Goal: Task Accomplishment & Management: Manage account settings

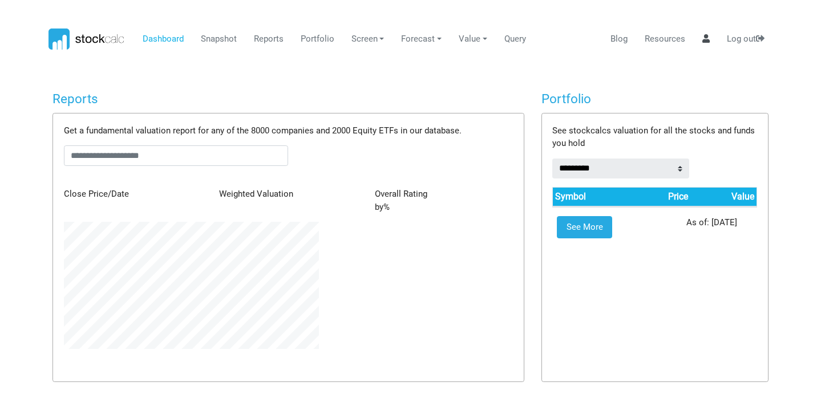
click at [706, 44] on link at bounding box center [706, 40] width 16 height 22
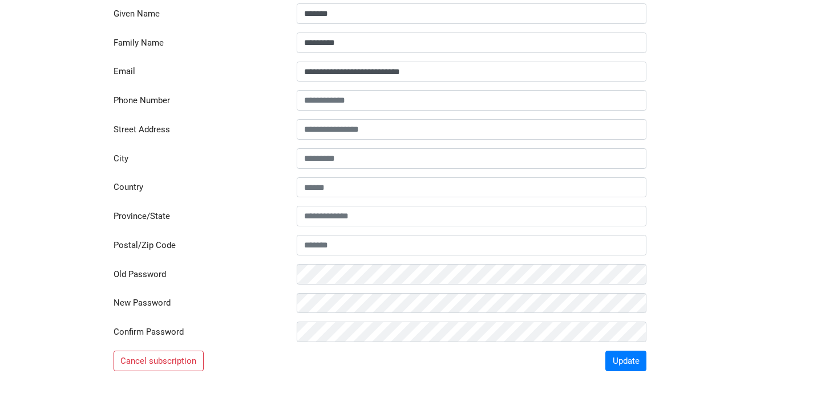
scroll to position [190, 0]
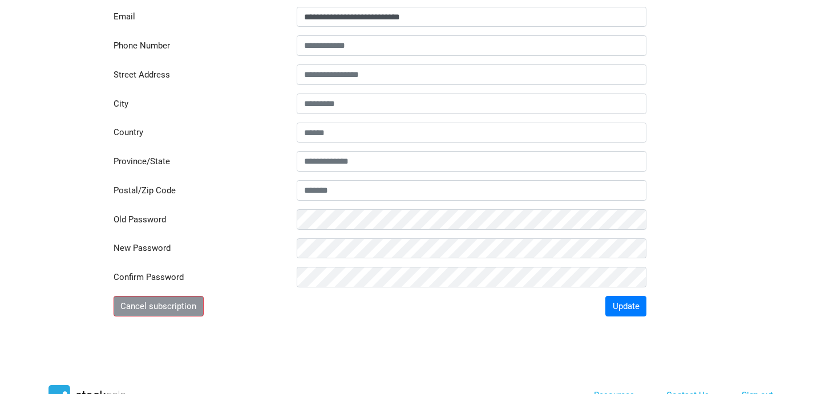
click at [135, 311] on button "Cancel subscription" at bounding box center [159, 306] width 90 height 21
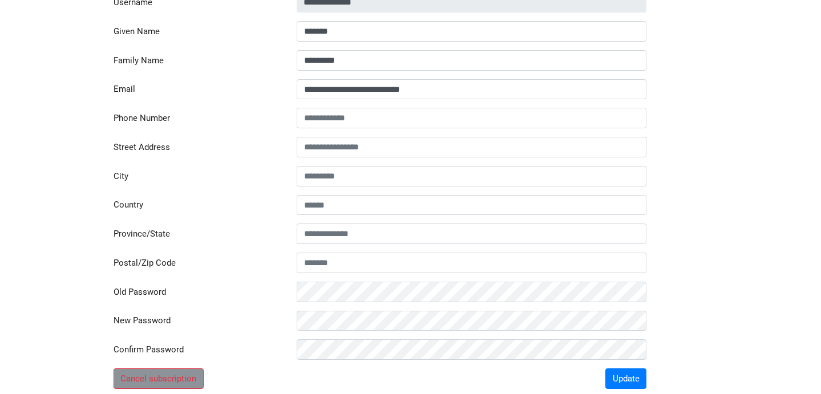
scroll to position [306, 0]
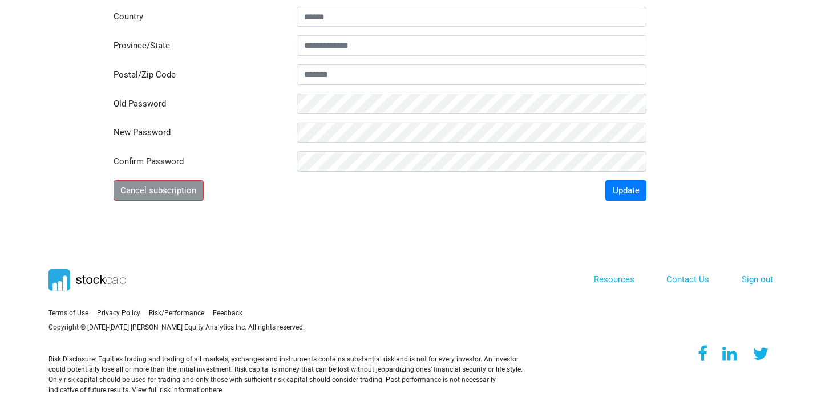
click at [138, 196] on button "Cancel subscription" at bounding box center [159, 190] width 90 height 21
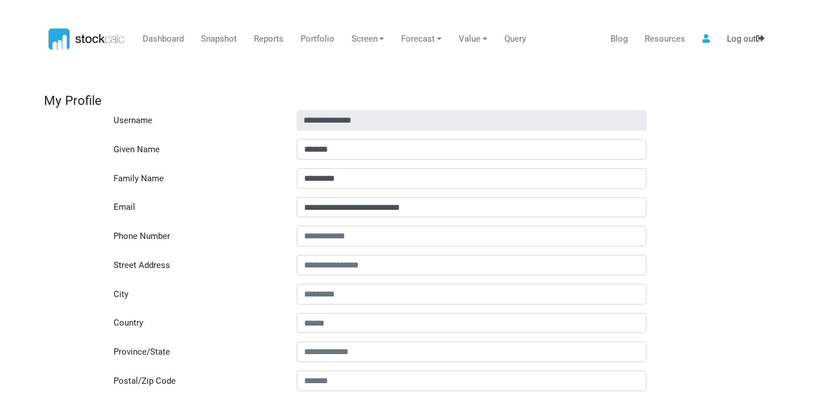
click at [737, 37] on link "Log out" at bounding box center [745, 40] width 46 height 22
